Goal: Find specific page/section: Locate a particular part of the current website

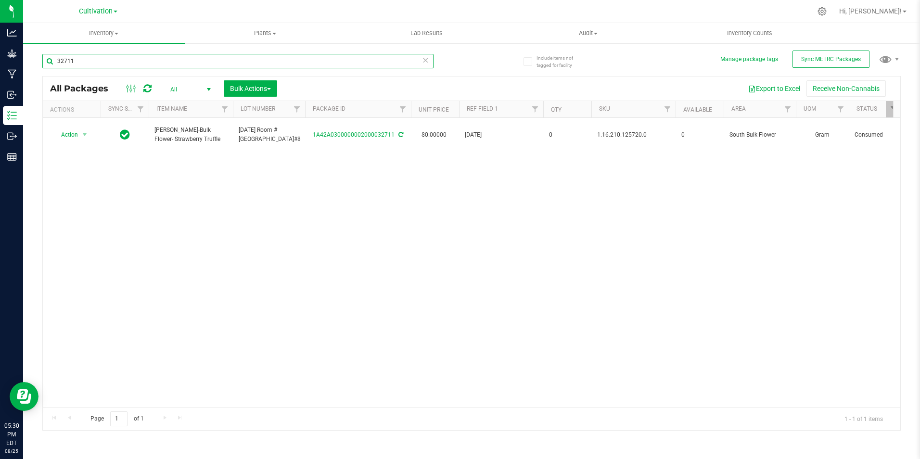
drag, startPoint x: 123, startPoint y: 58, endPoint x: 35, endPoint y: 64, distance: 88.8
click at [35, 64] on div "Include items not tagged for facility Manage package tags Sync METRC Packages 3…" at bounding box center [471, 188] width 897 height 293
type input "32632"
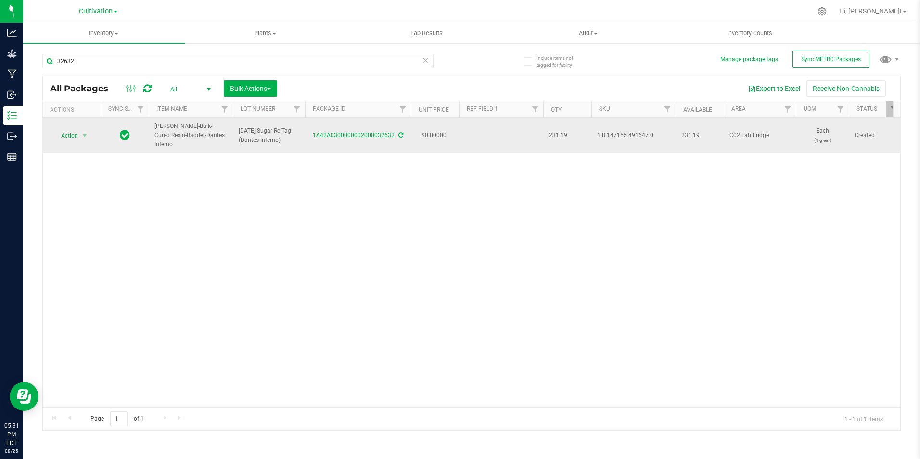
drag, startPoint x: 313, startPoint y: 138, endPoint x: 393, endPoint y: 137, distance: 79.9
click at [393, 137] on td "1A42A0300000002000032632" at bounding box center [358, 136] width 106 height 36
copy link "1A42A0300000002000032632"
drag, startPoint x: 216, startPoint y: 135, endPoint x: 155, endPoint y: 127, distance: 61.5
click at [155, 127] on span "[PERSON_NAME]-Bulk-Cured Resin-Badder-Dantes Inferno" at bounding box center [190, 136] width 73 height 28
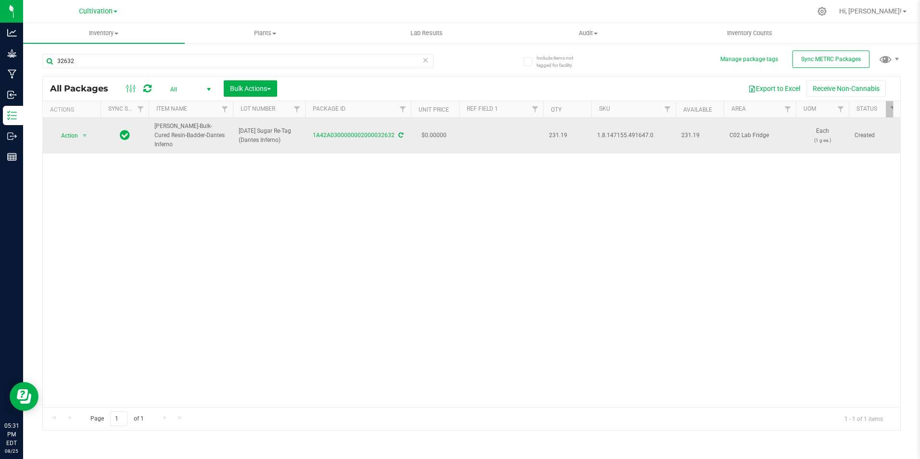
copy span "[PERSON_NAME]-Bulk-Cured Resin-Badder-Dantes Inferno"
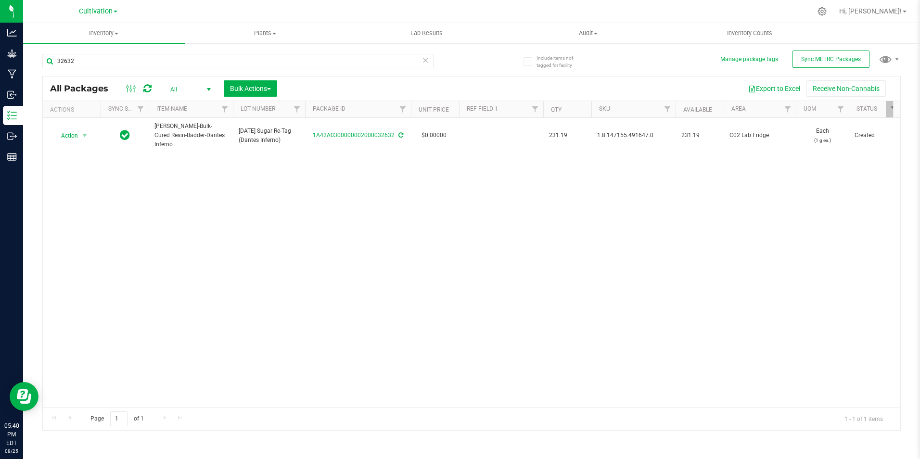
click at [241, 312] on div "Action Action Adjust qty Create package Edit attributes Global inventory Locate…" at bounding box center [471, 262] width 857 height 289
click at [212, 15] on div at bounding box center [491, 11] width 639 height 19
